Goal: Information Seeking & Learning: Learn about a topic

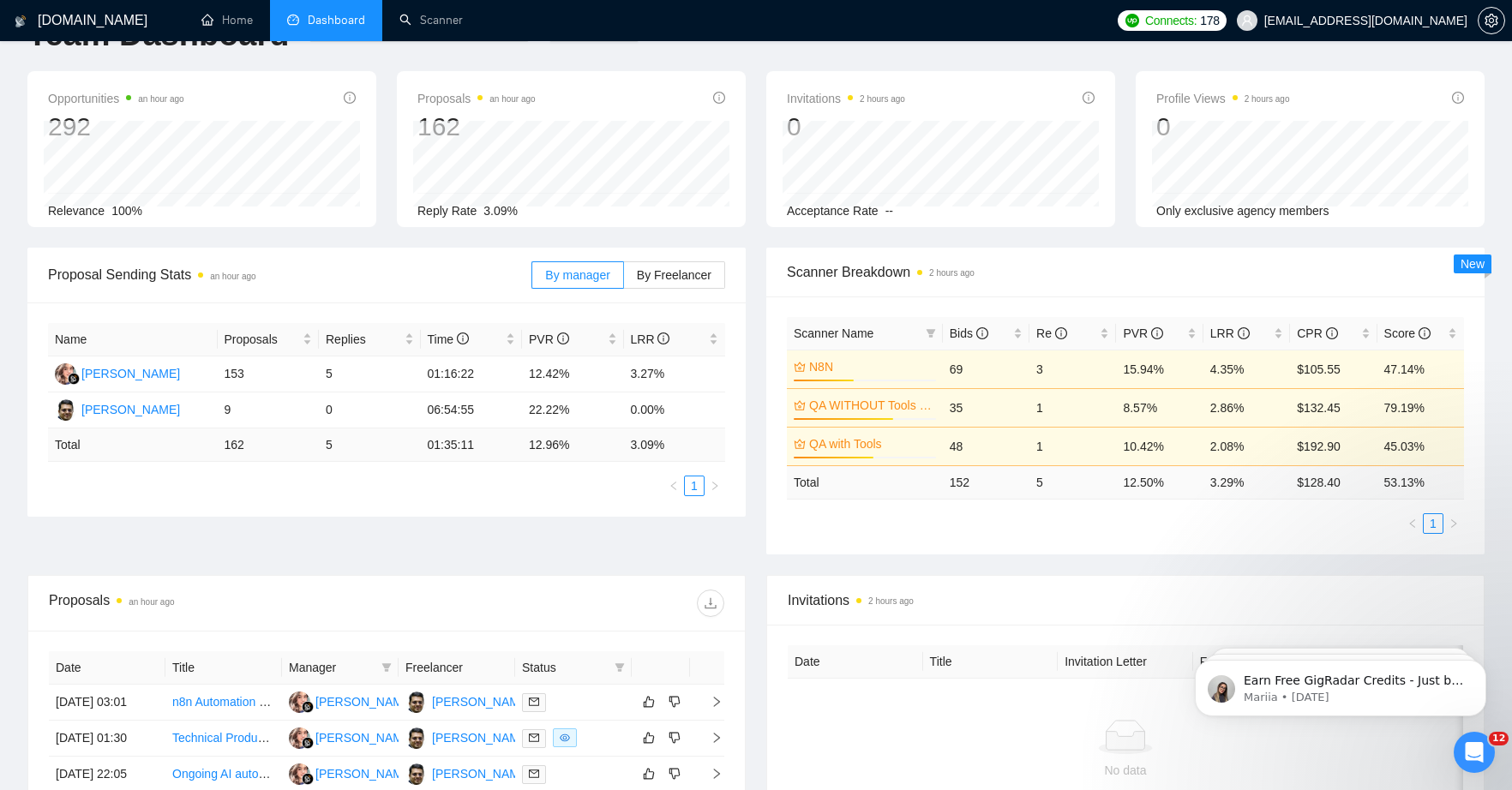
scroll to position [83, 0]
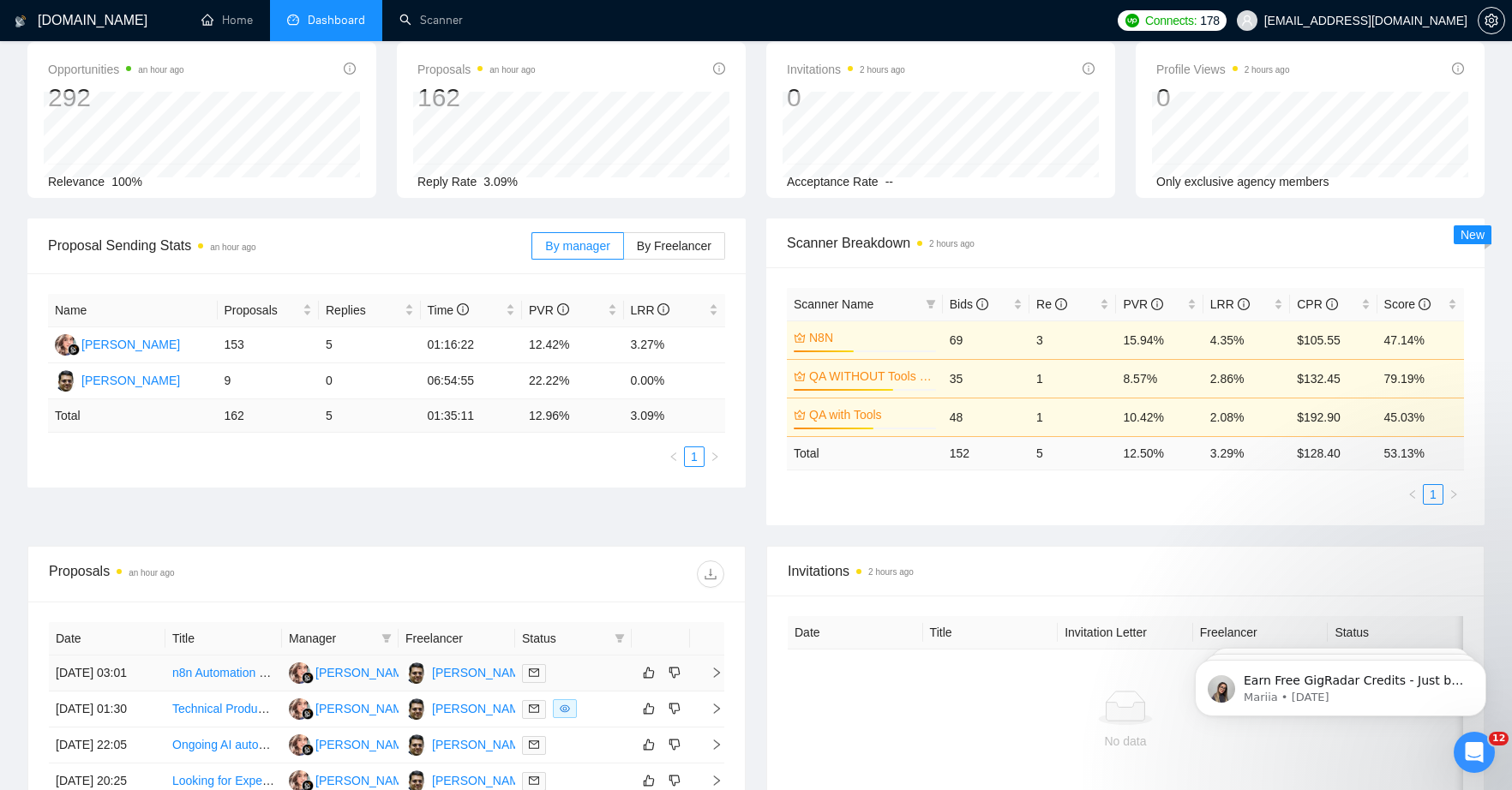
click at [223, 680] on link "n8n Automation Specialist" at bounding box center [242, 673] width 138 height 14
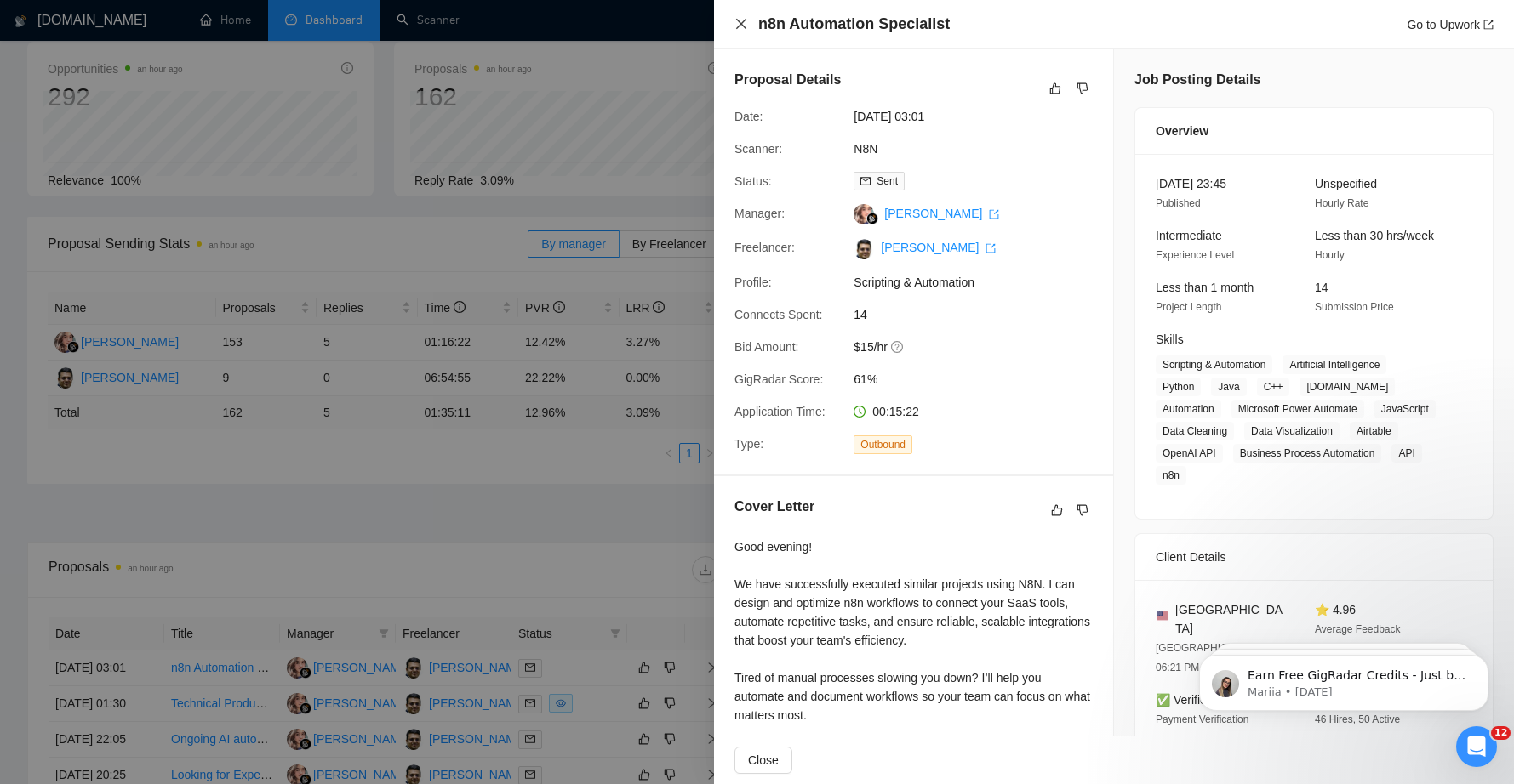
click at [737, 27] on icon "close" at bounding box center [741, 24] width 10 height 10
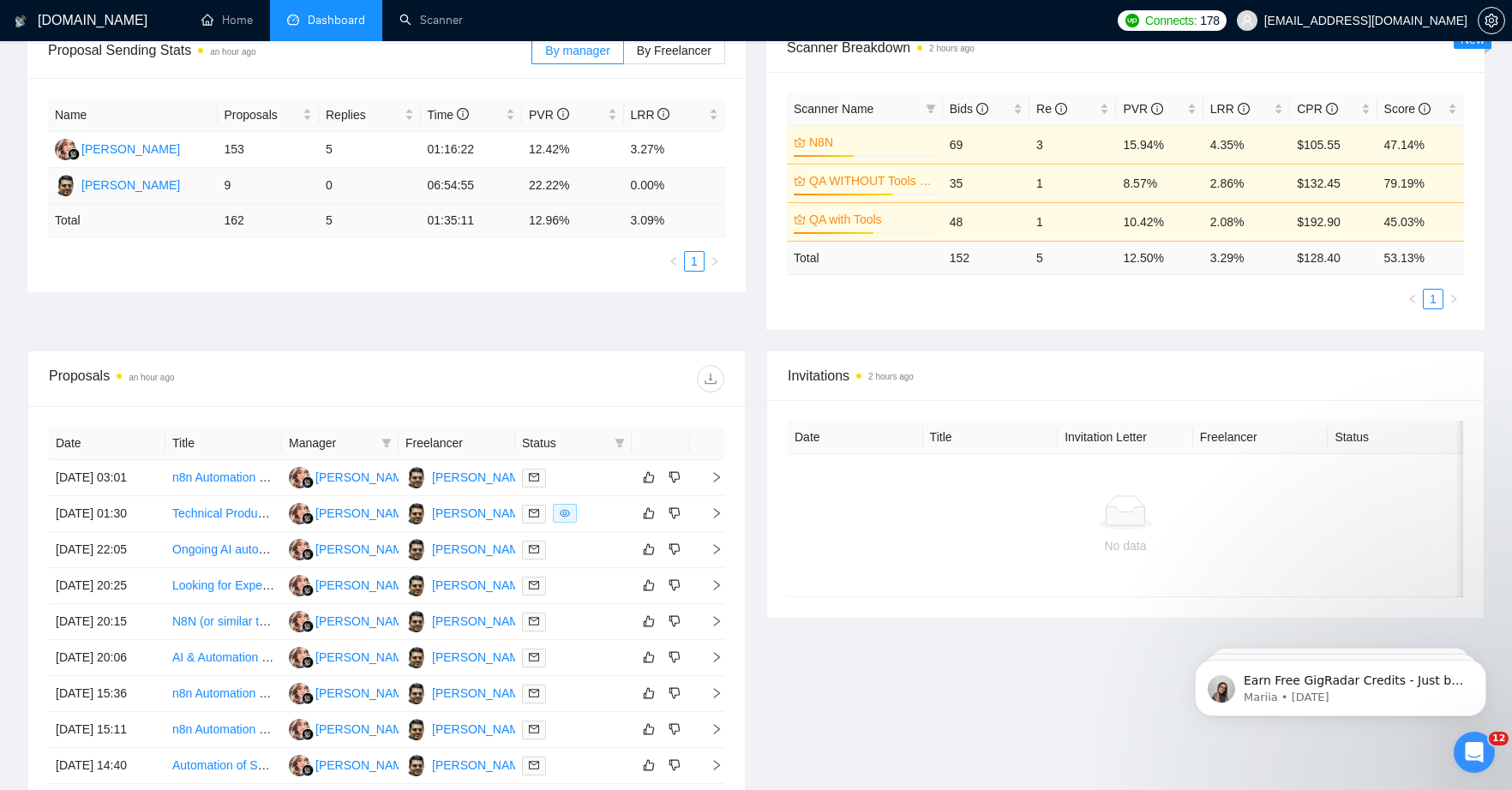
scroll to position [510, 0]
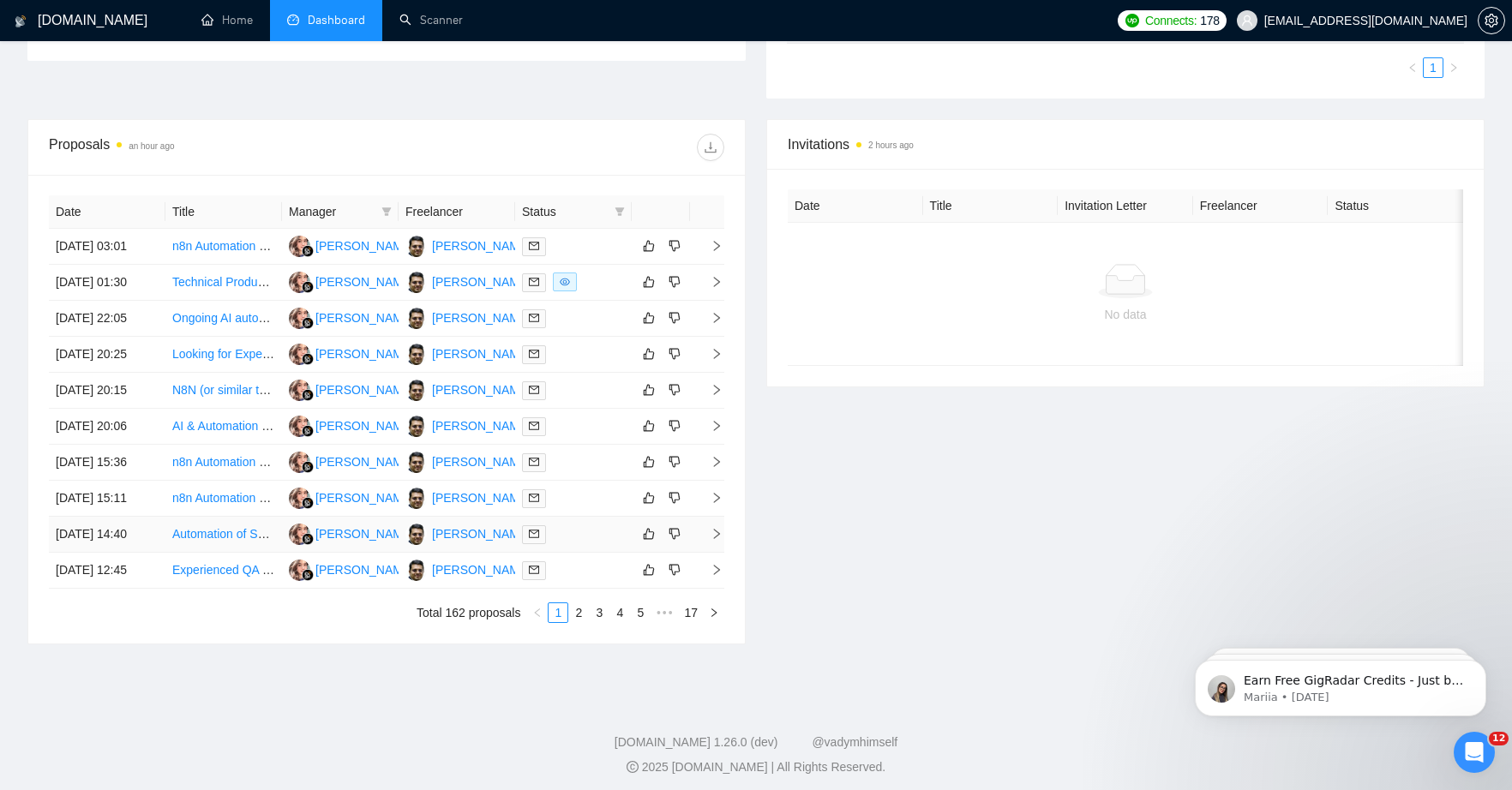
click at [209, 541] on link "Automation of Sales, Accounting processes with n8n + GPT" at bounding box center [331, 534] width 317 height 14
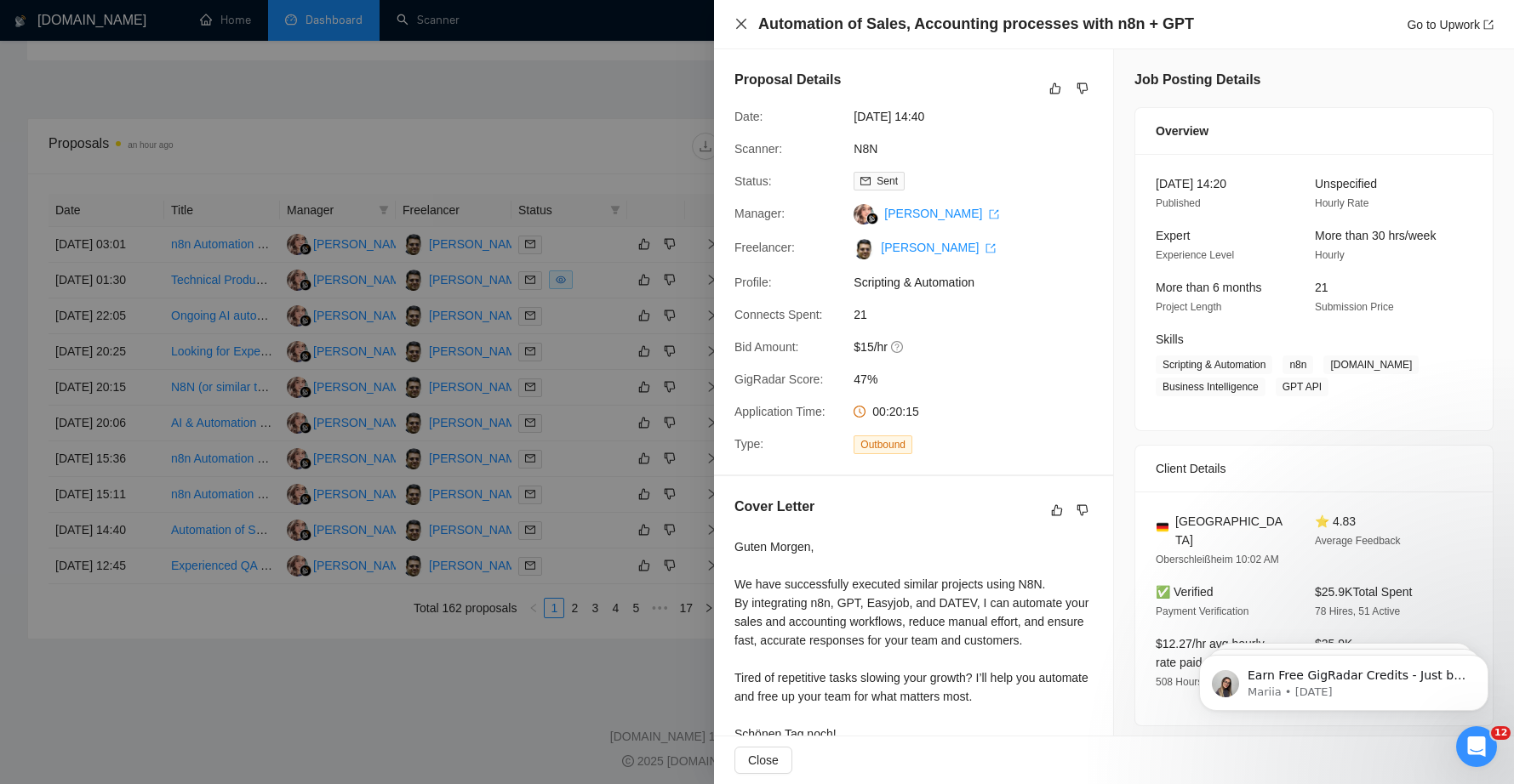
click at [734, 20] on icon "close" at bounding box center [741, 24] width 14 height 14
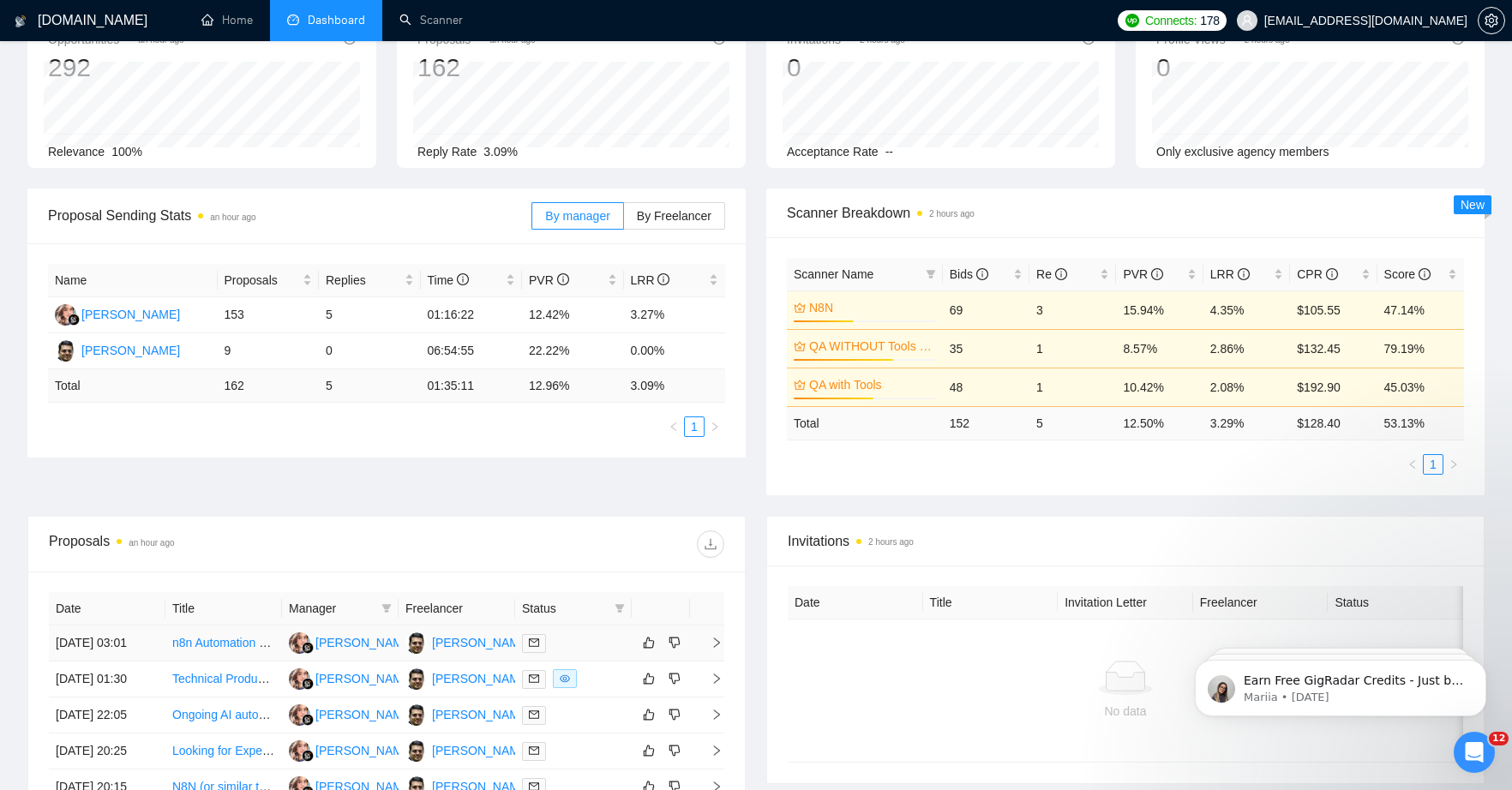
scroll to position [0, 0]
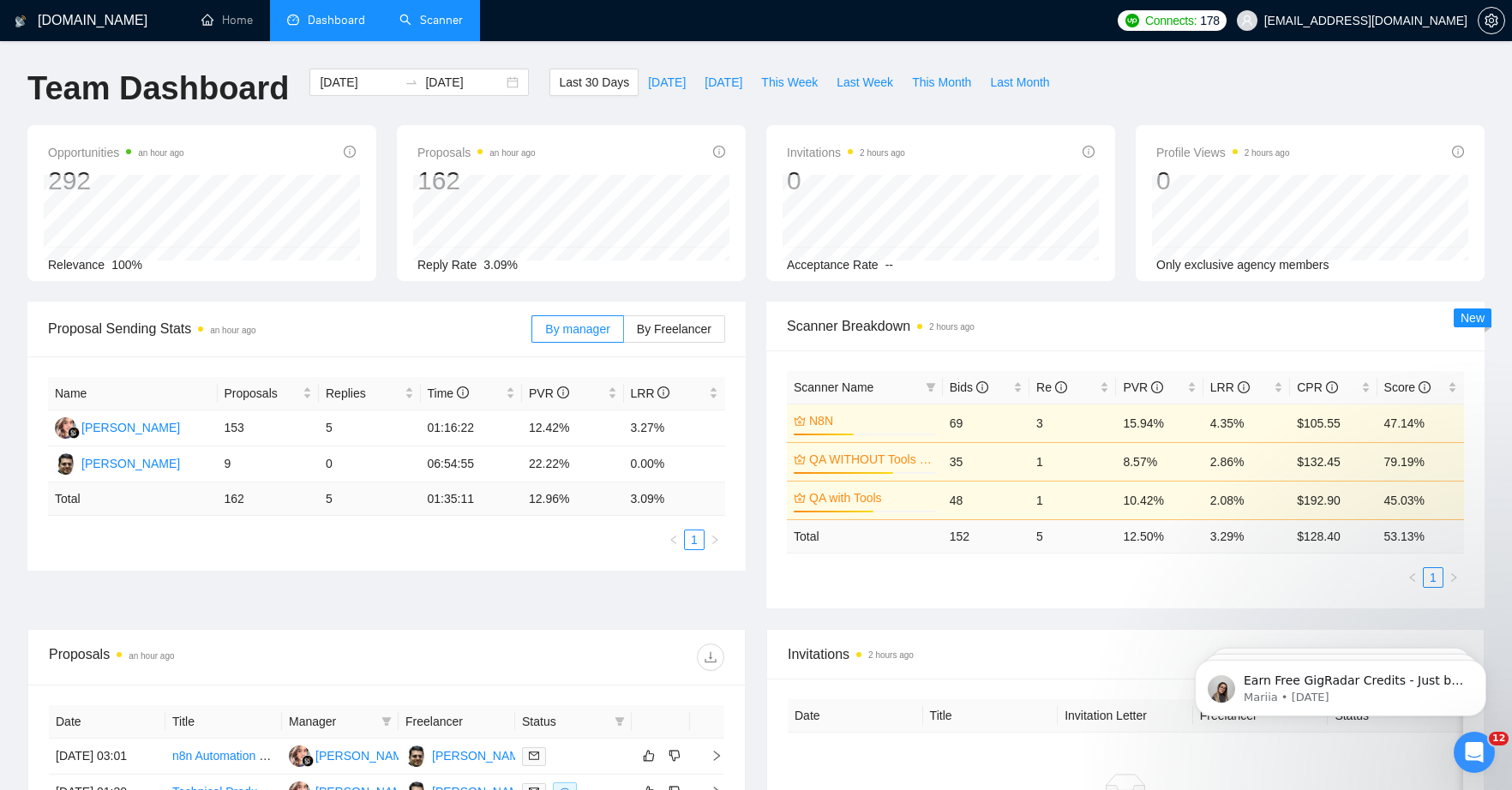
click at [458, 18] on link "Scanner" at bounding box center [430, 20] width 63 height 15
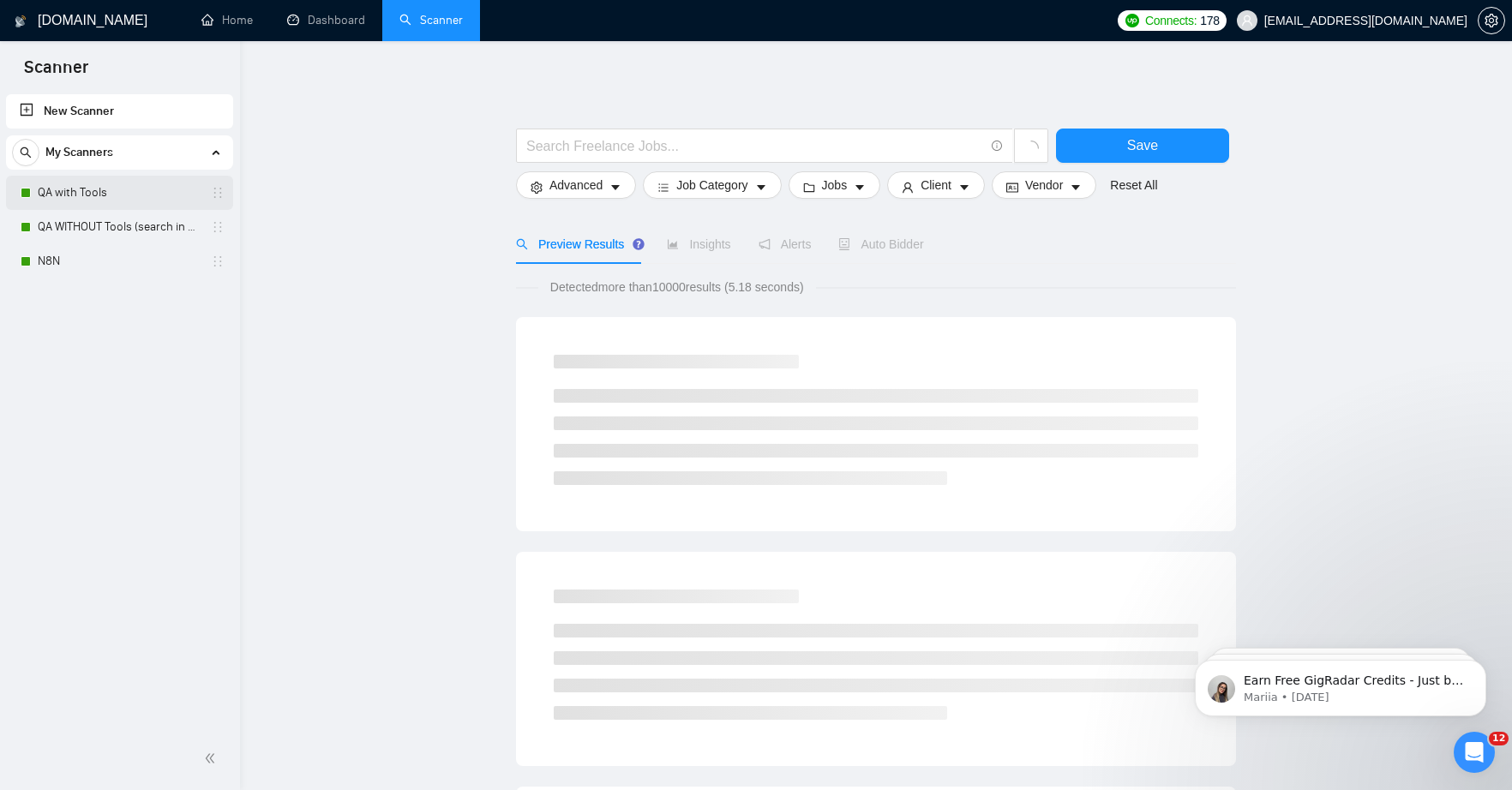
click at [114, 190] on link "QA with Tools" at bounding box center [119, 192] width 163 height 34
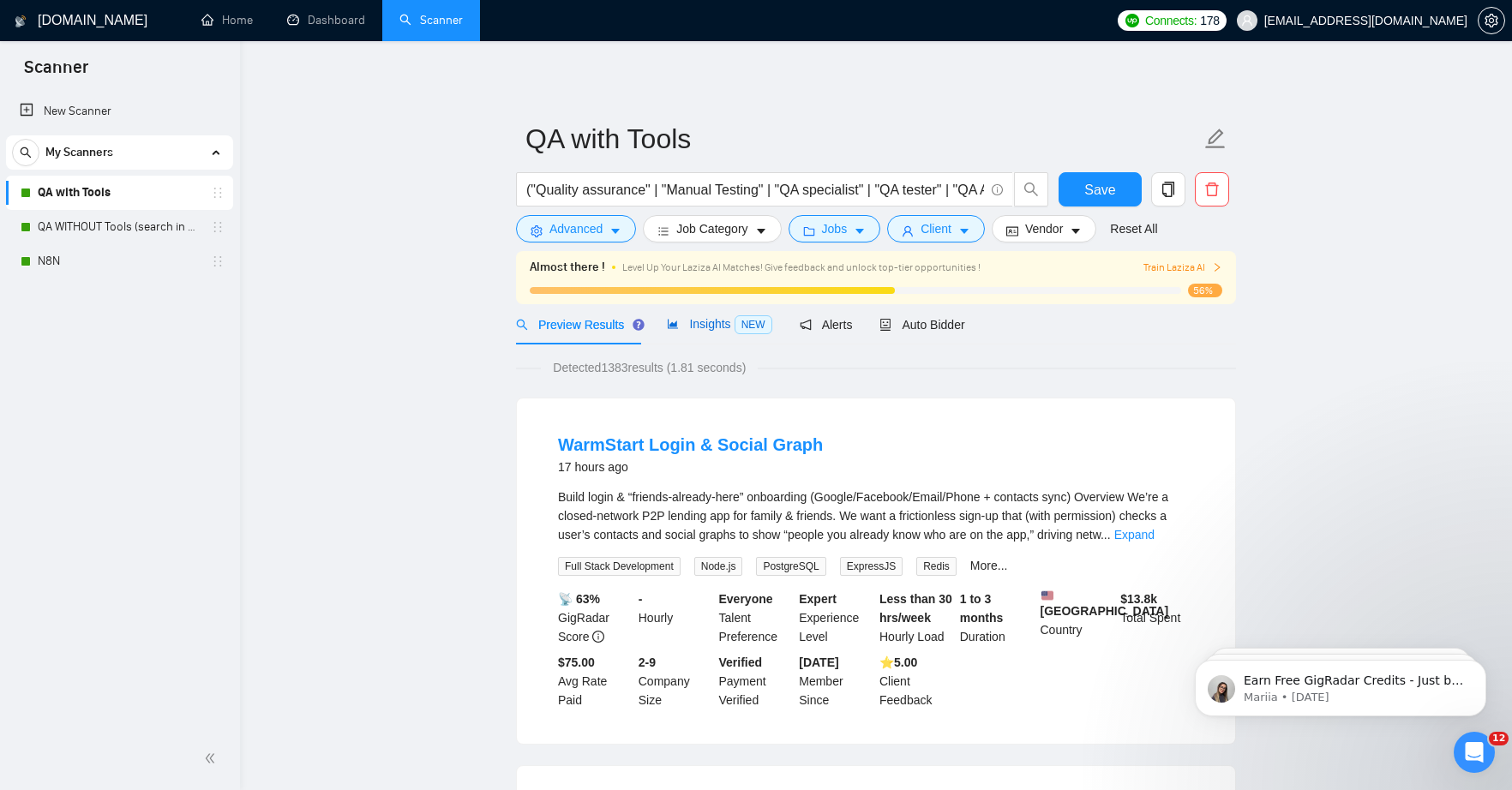
click at [733, 324] on span "Insights NEW" at bounding box center [719, 324] width 105 height 14
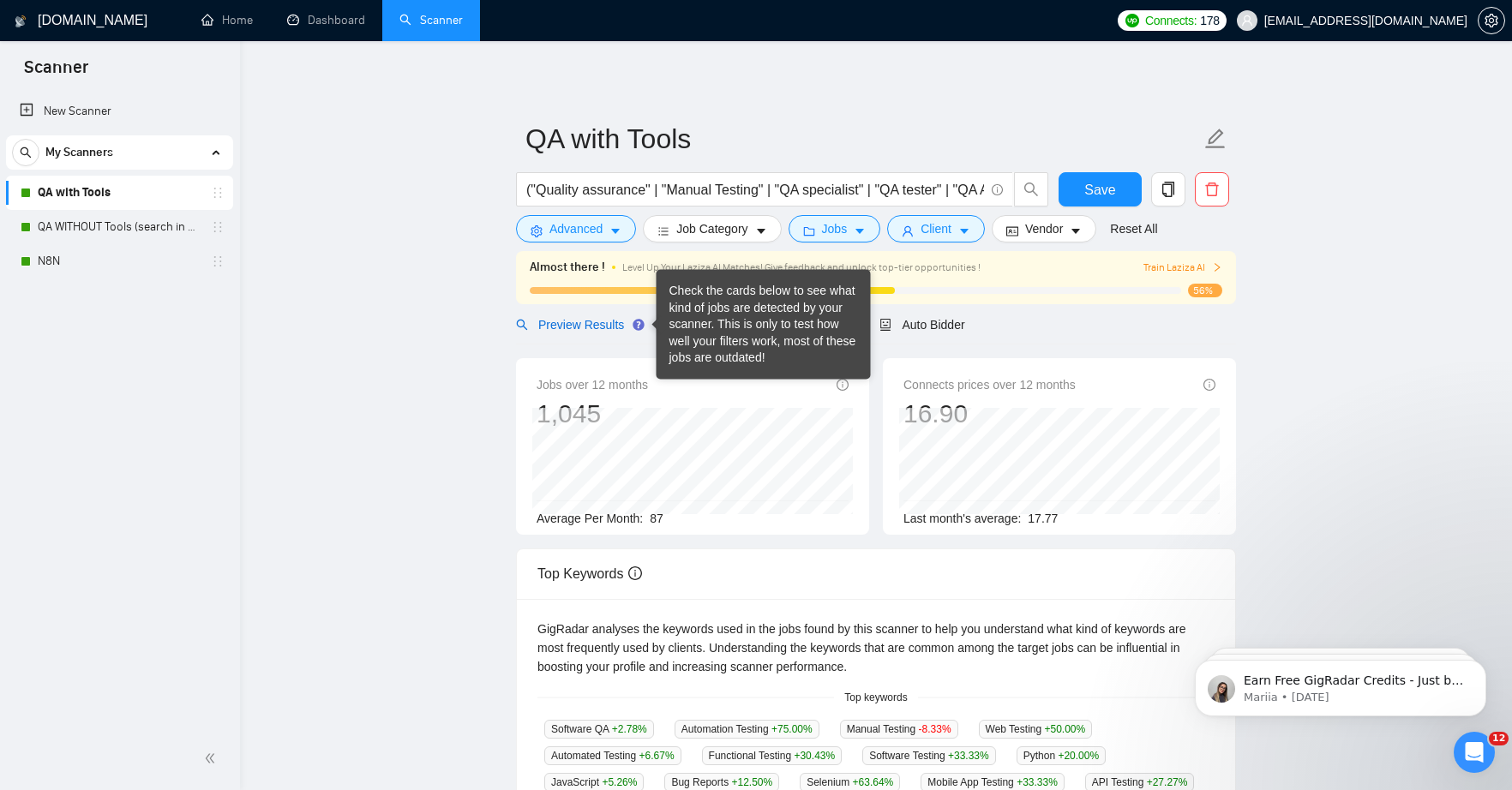
click at [589, 325] on span "Preview Results" at bounding box center [578, 325] width 123 height 14
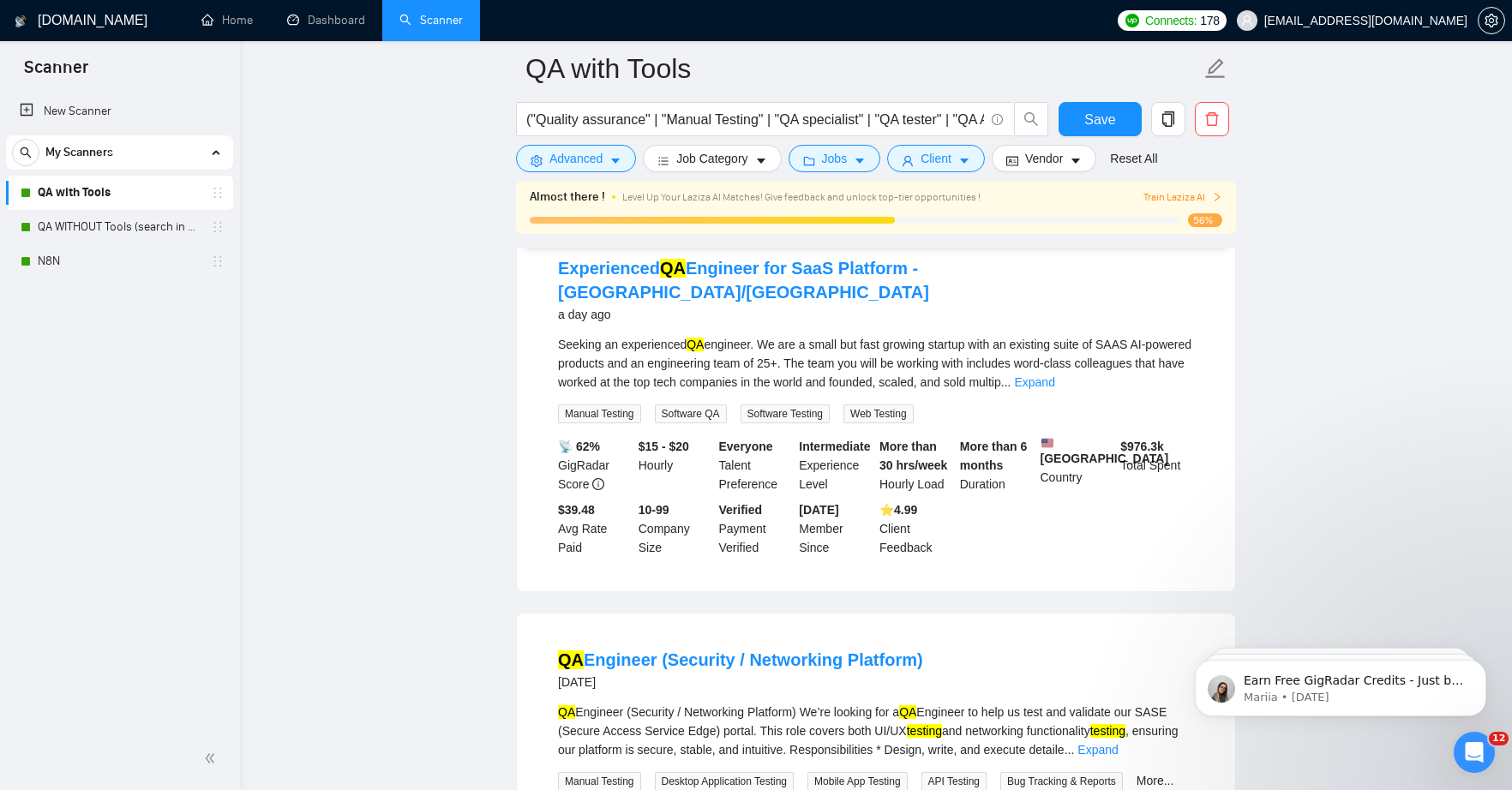
scroll to position [1368, 0]
